Goal: Information Seeking & Learning: Learn about a topic

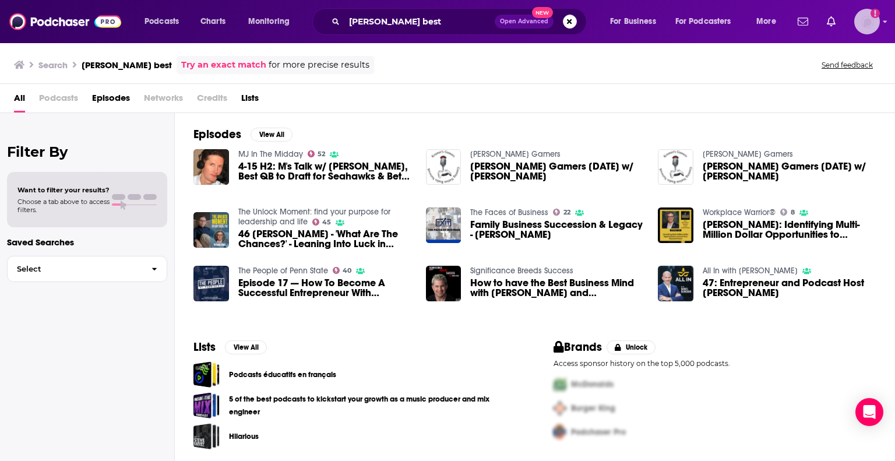
click at [856, 25] on img "Logged in as megcassidy" at bounding box center [867, 22] width 26 height 26
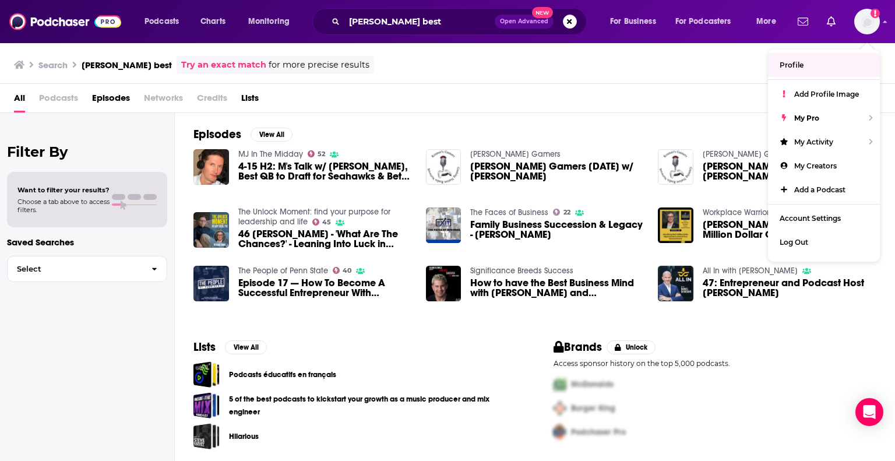
click at [689, 79] on div "Search [PERSON_NAME] best Try an exact match for more precise results Send feed…" at bounding box center [447, 63] width 895 height 42
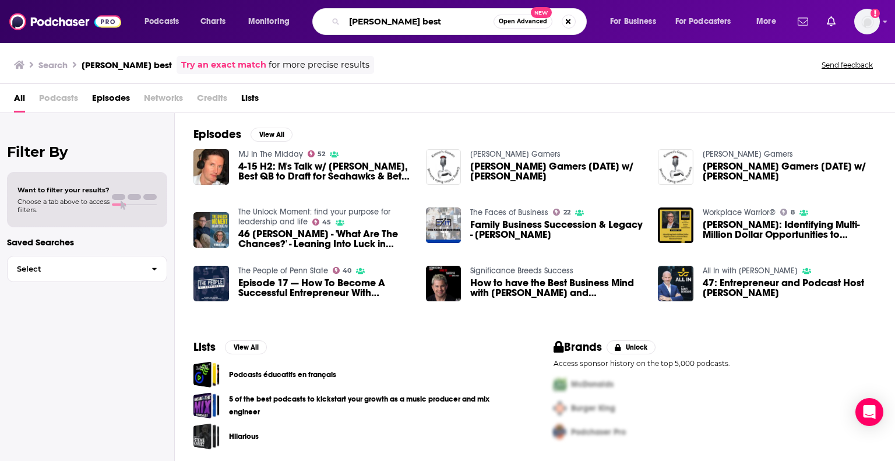
click at [353, 19] on input "[PERSON_NAME] best" at bounding box center [418, 21] width 149 height 19
paste input "The Purple Acorn HR Morning Show"
type input "The Purple Acorn"
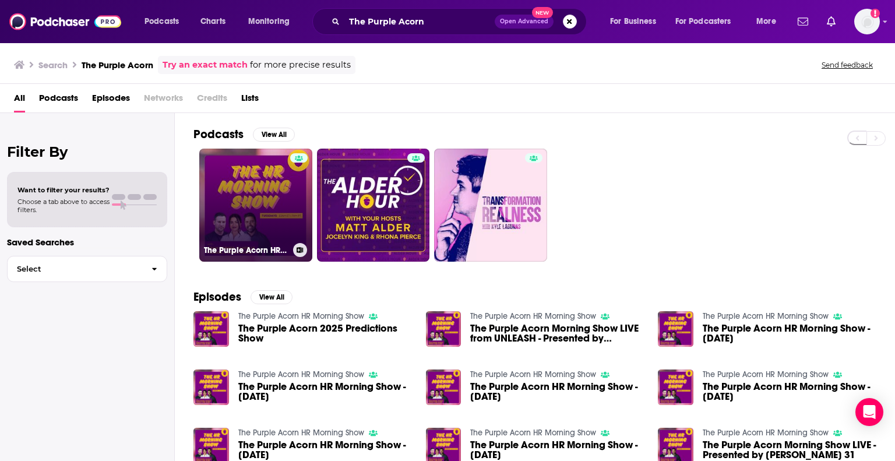
click at [269, 223] on link "The Purple Acorn HR Morning Show" at bounding box center [255, 205] width 113 height 113
